Goal: Book appointment/travel/reservation

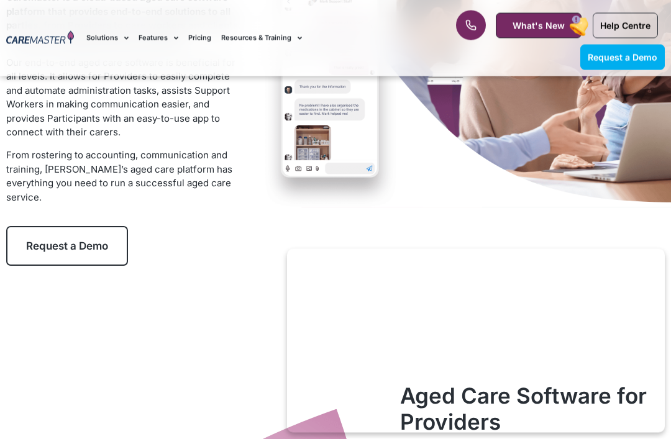
scroll to position [213, 0]
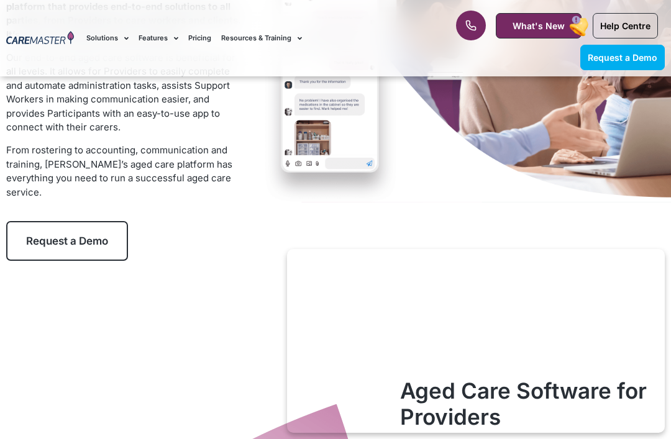
click at [666, 323] on div "Aged Care Software CareMaster is a cloud-based aged care software platform that…" at bounding box center [335, 101] width 671 height 477
click at [60, 250] on link "Request a Demo" at bounding box center [67, 241] width 122 height 40
click at [55, 235] on span "Request a Demo" at bounding box center [67, 241] width 82 height 12
click at [57, 235] on span "Request a Demo" at bounding box center [67, 241] width 82 height 12
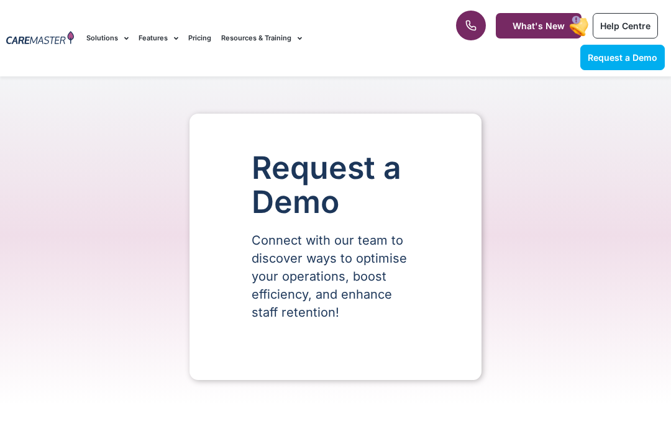
select select "**"
